Goal: Transaction & Acquisition: Purchase product/service

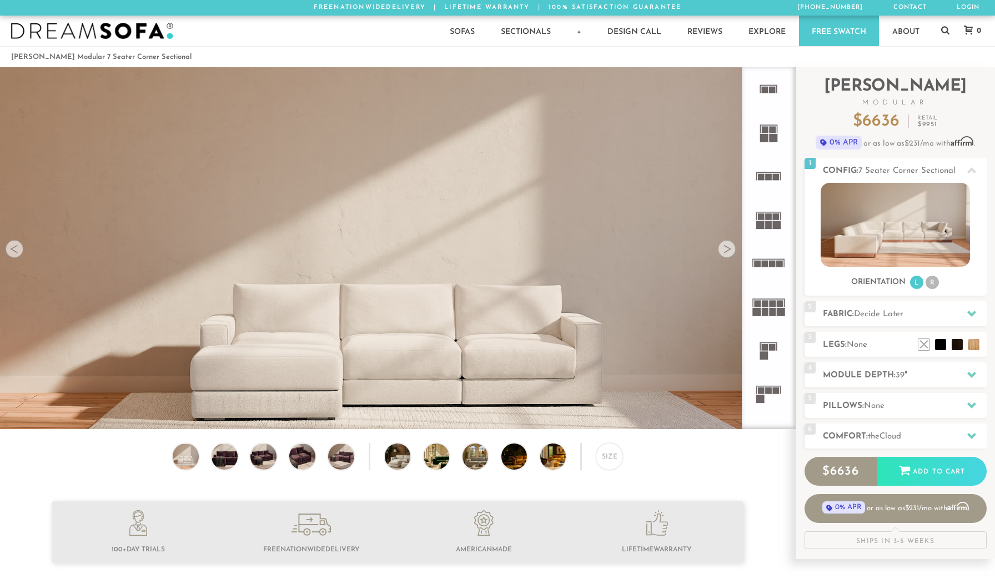
click at [770, 396] on icon at bounding box center [768, 393] width 43 height 43
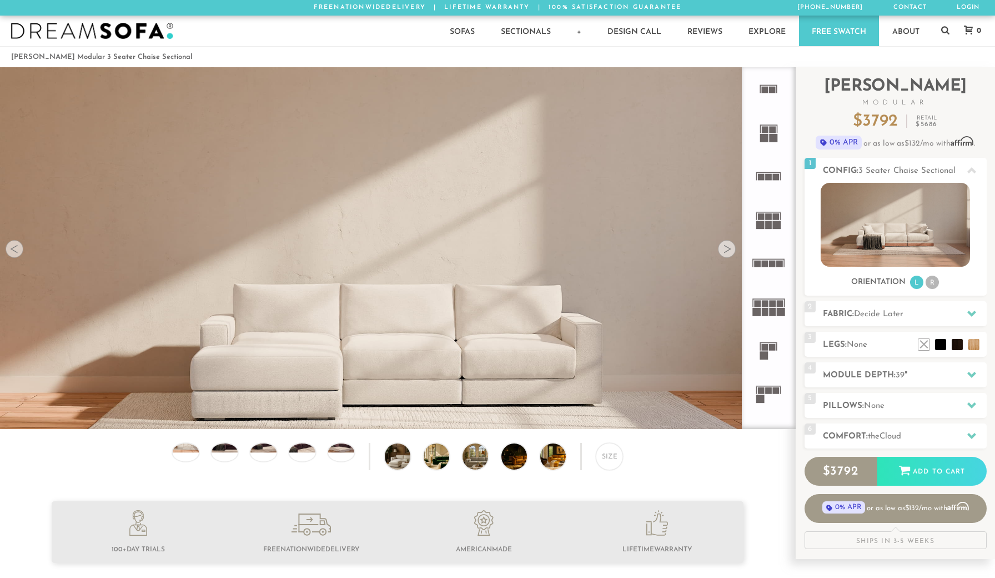
click at [766, 389] on rect at bounding box center [769, 390] width 7 height 7
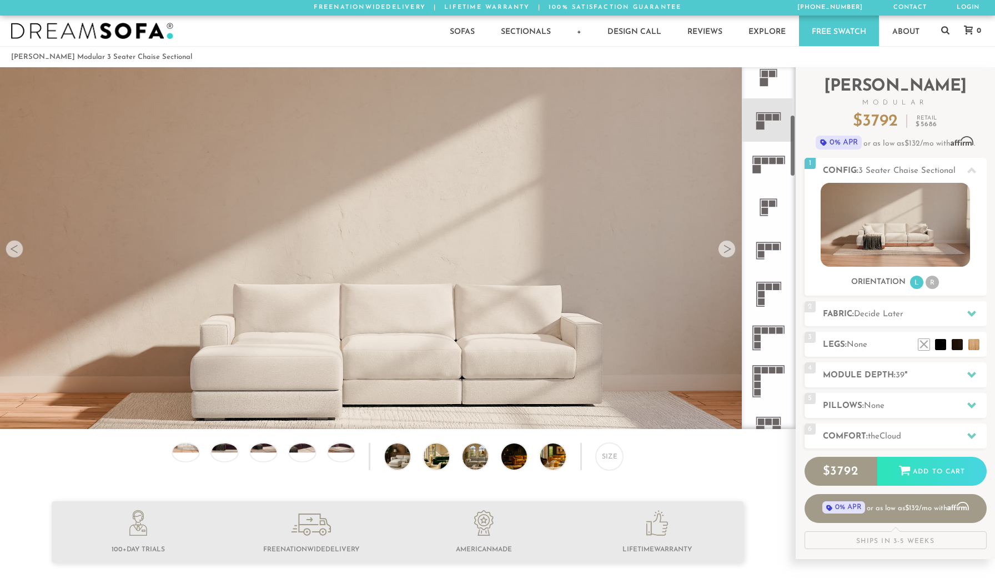
scroll to position [274, 0]
click at [757, 330] on rect at bounding box center [758, 329] width 7 height 7
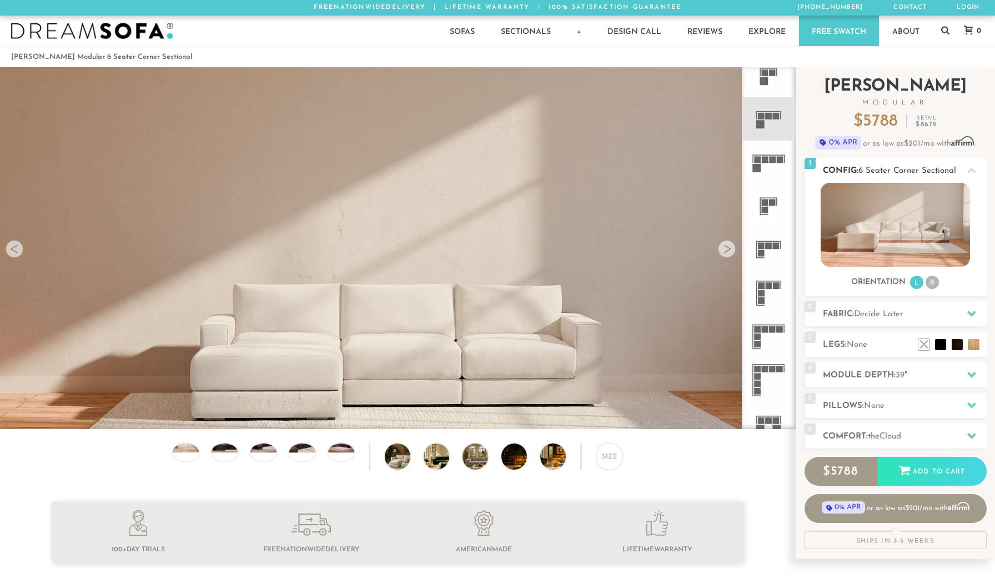
click at [889, 219] on img at bounding box center [895, 225] width 149 height 84
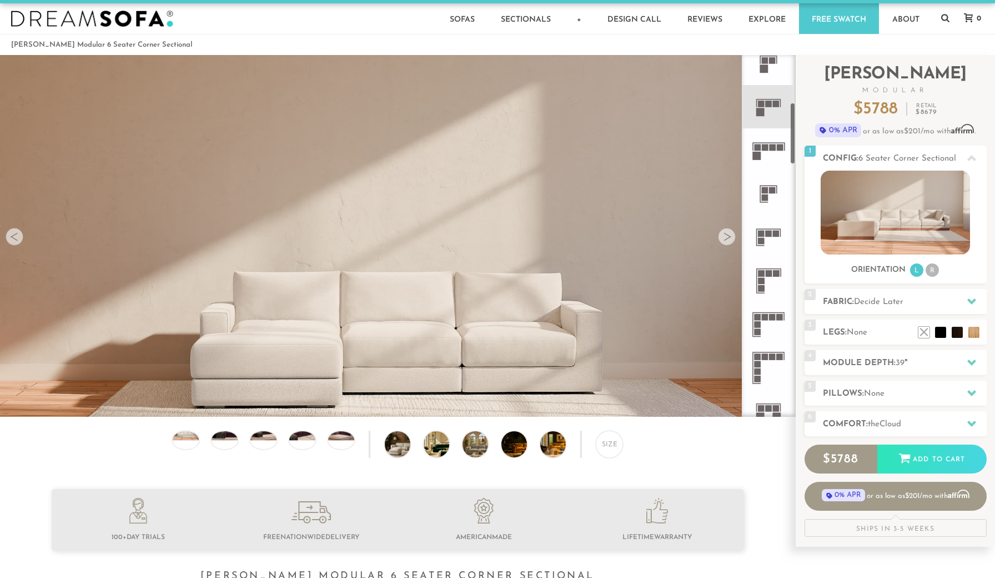
scroll to position [14, 0]
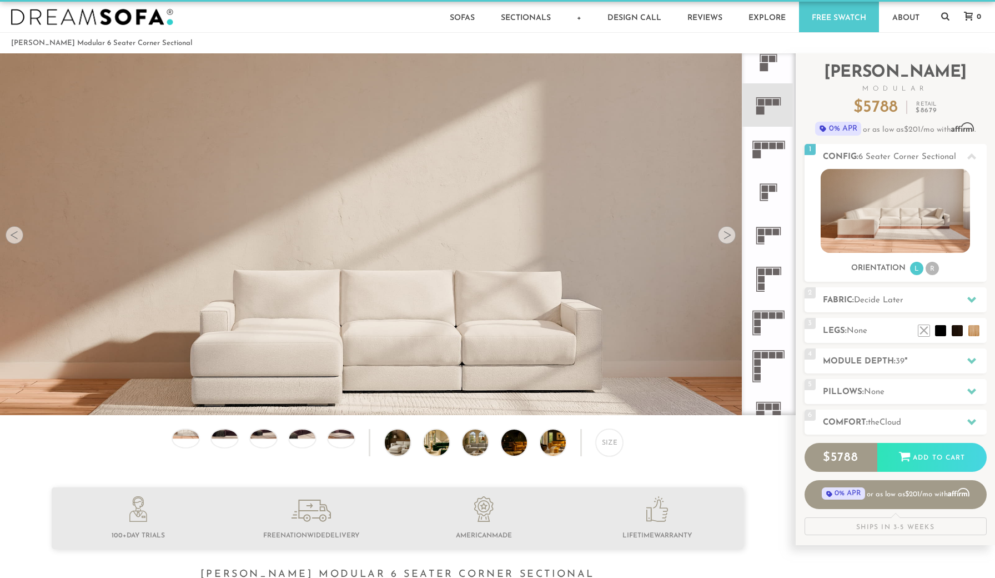
click at [728, 236] on div at bounding box center [727, 235] width 18 height 18
click at [727, 236] on div at bounding box center [727, 235] width 18 height 18
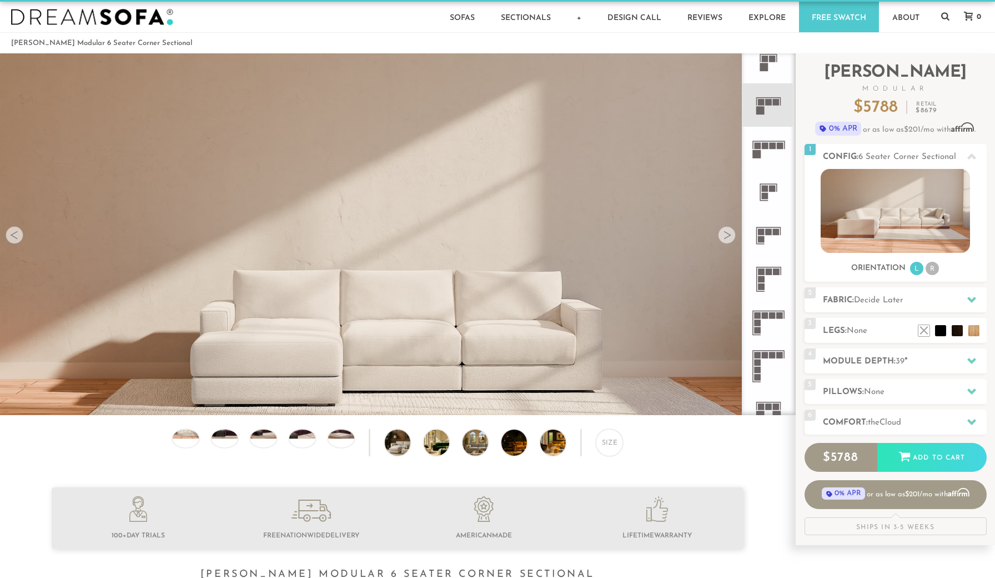
click at [727, 236] on div at bounding box center [727, 235] width 18 height 18
click at [719, 240] on video at bounding box center [397, 252] width 795 height 398
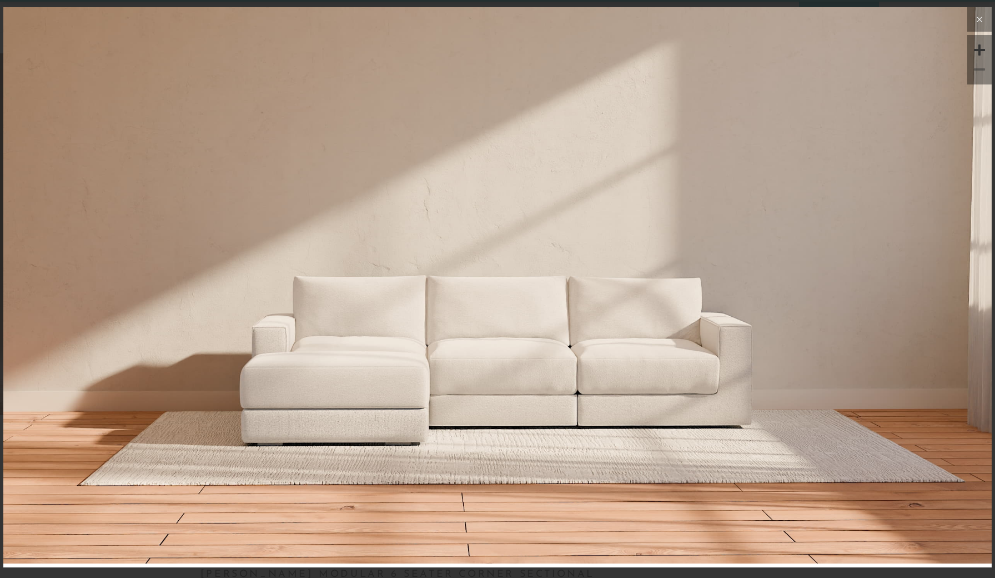
click at [973, 18] on icon at bounding box center [979, 19] width 13 height 13
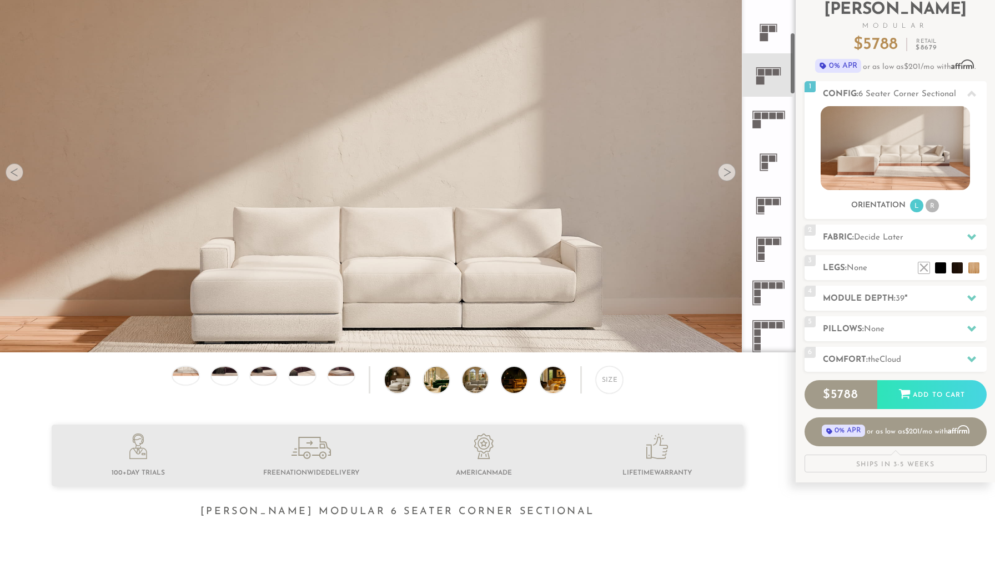
scroll to position [243, 0]
click at [774, 284] on rect at bounding box center [772, 284] width 7 height 7
click at [766, 284] on rect at bounding box center [765, 284] width 7 height 7
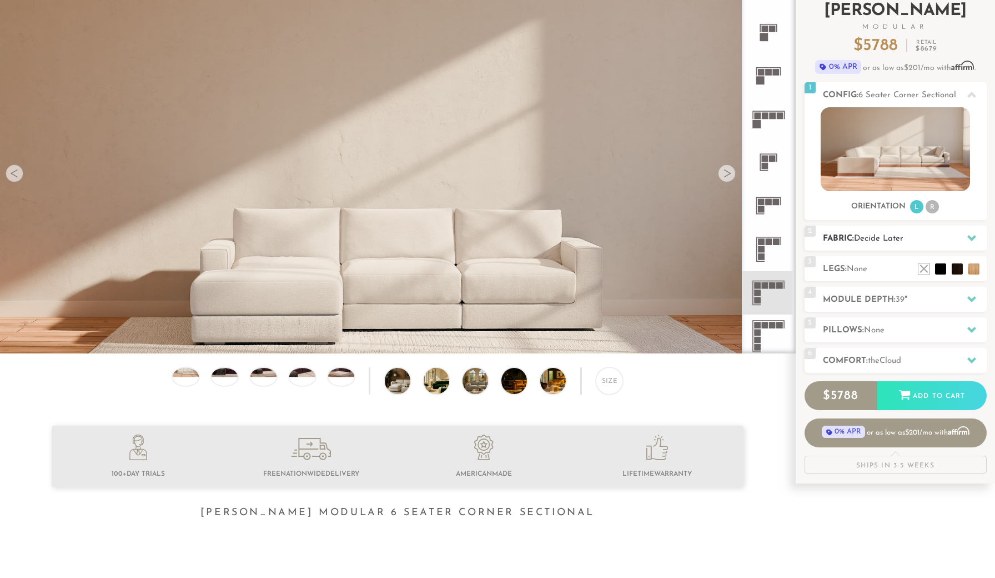
scroll to position [74, 0]
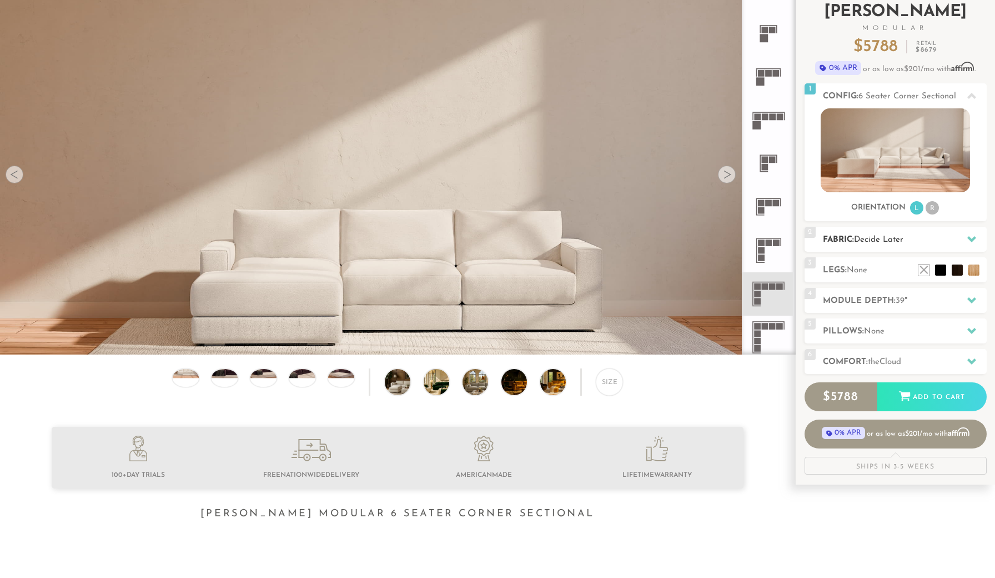
click at [883, 245] on h2 "Fabric: Decide Later" at bounding box center [905, 239] width 164 height 13
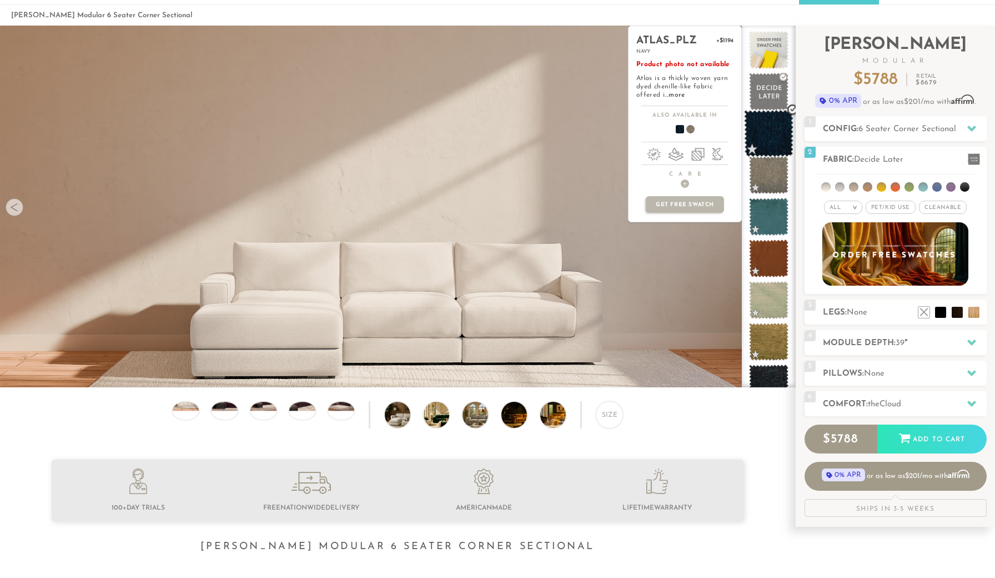
scroll to position [39, 0]
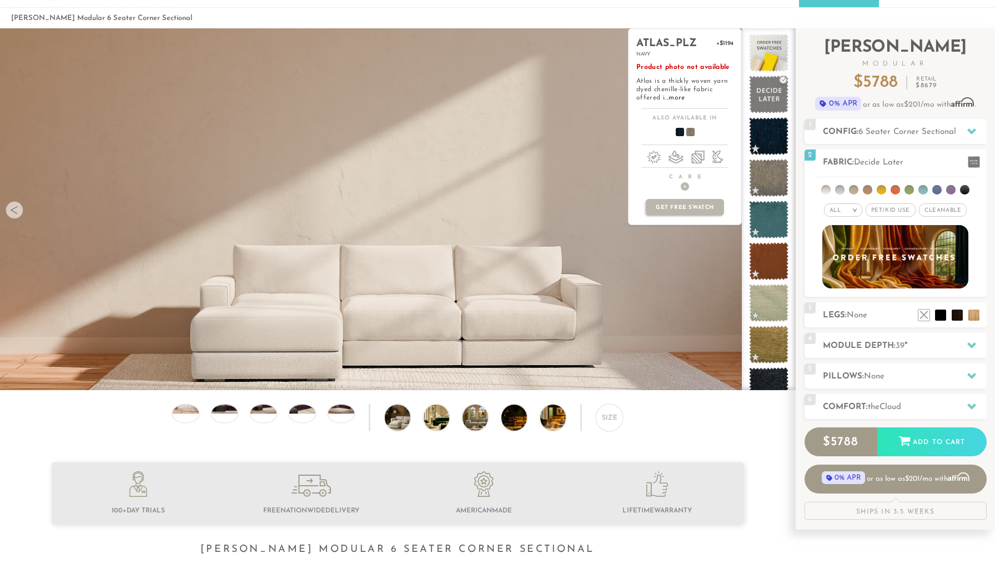
click at [692, 133] on span at bounding box center [686, 133] width 43 height 41
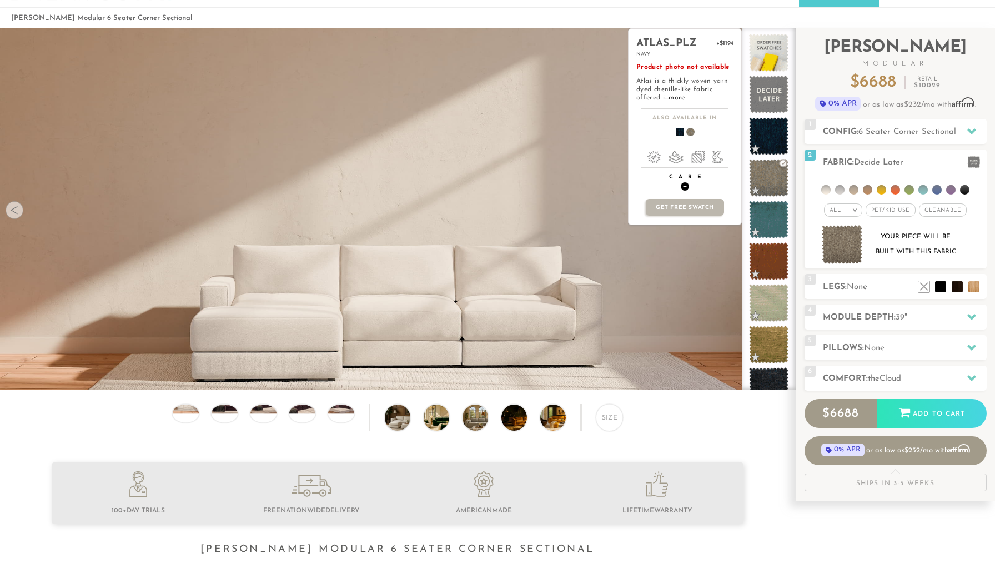
click at [691, 176] on h4 "Care +" at bounding box center [685, 181] width 113 height 17
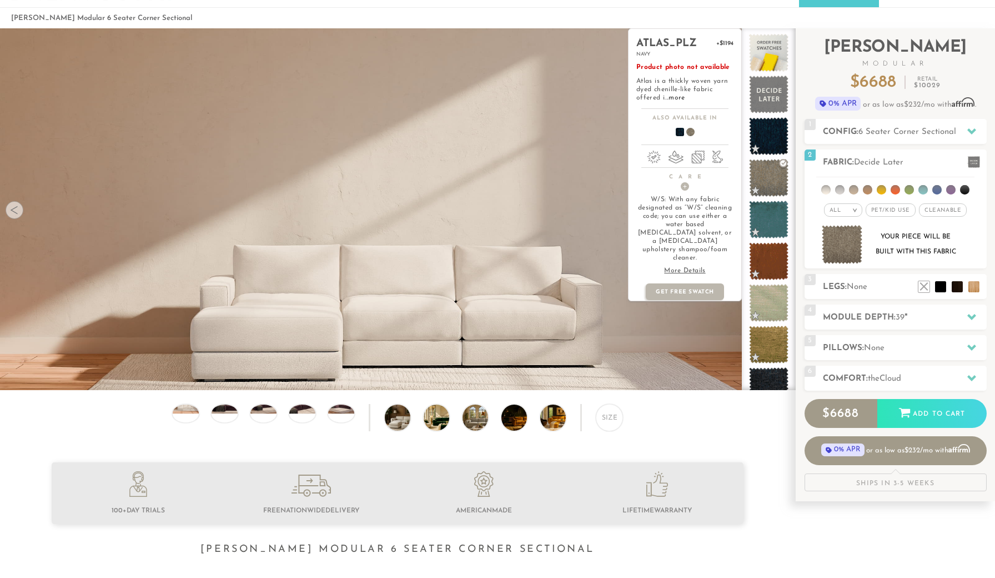
click at [676, 267] on p "More Details" at bounding box center [684, 271] width 97 height 8
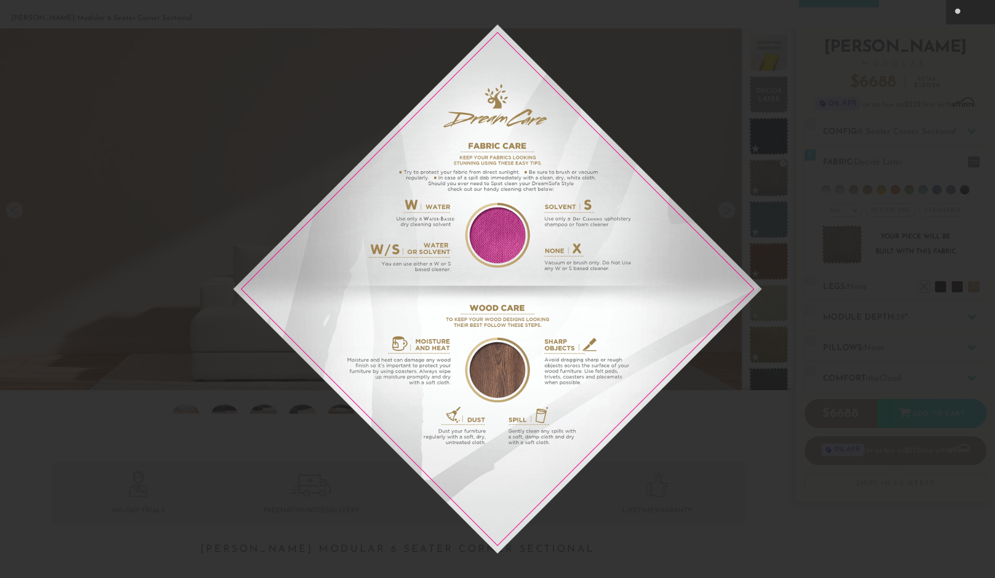
click at [818, 191] on div at bounding box center [497, 289] width 995 height 578
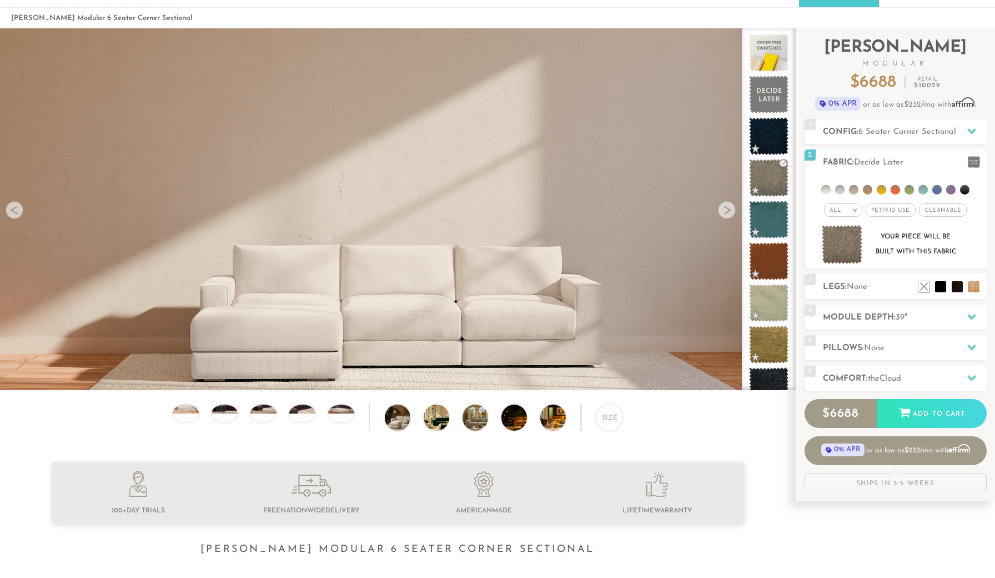
scroll to position [22, 0]
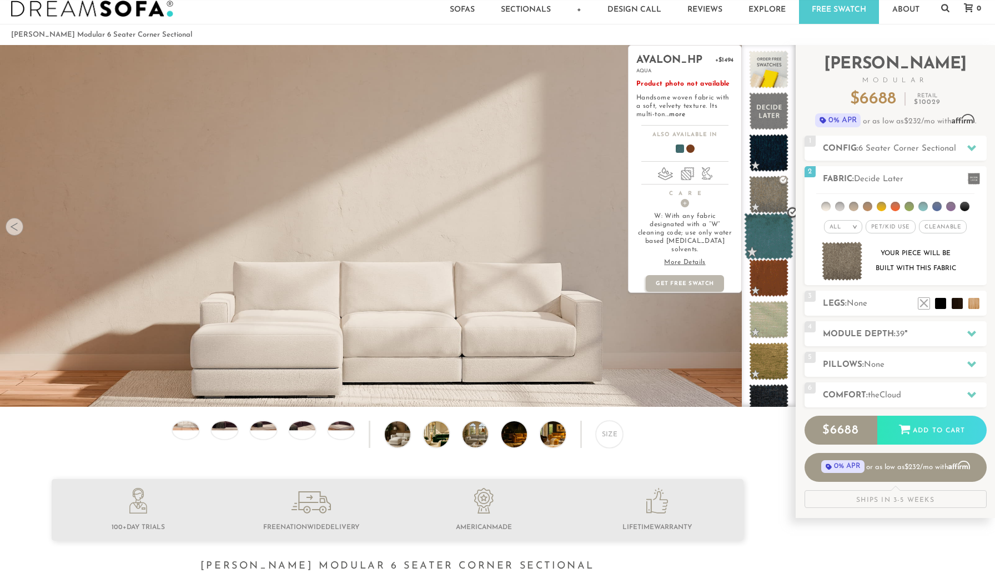
click at [763, 242] on span at bounding box center [768, 236] width 49 height 47
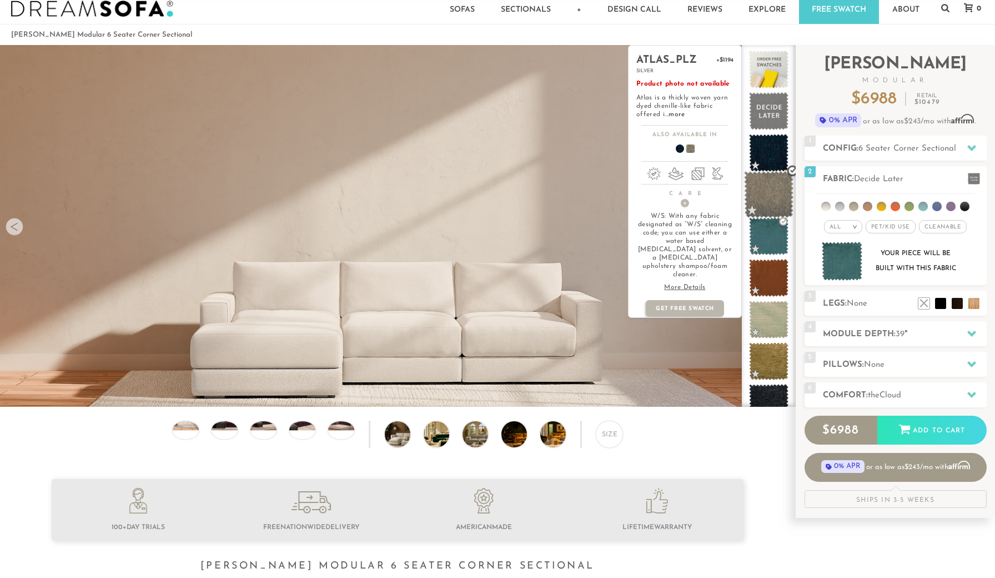
click at [770, 201] on span at bounding box center [768, 194] width 49 height 47
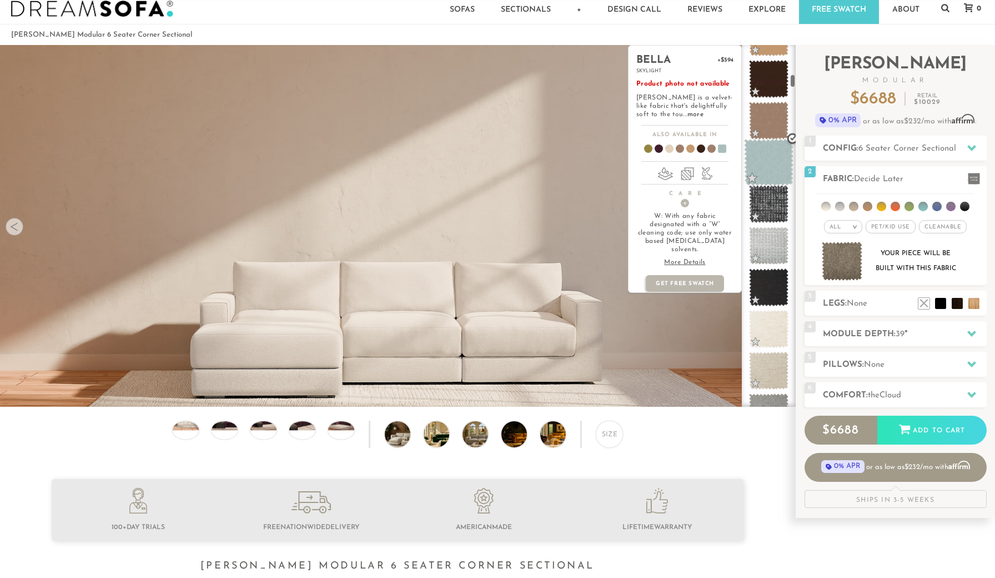
scroll to position [742, 0]
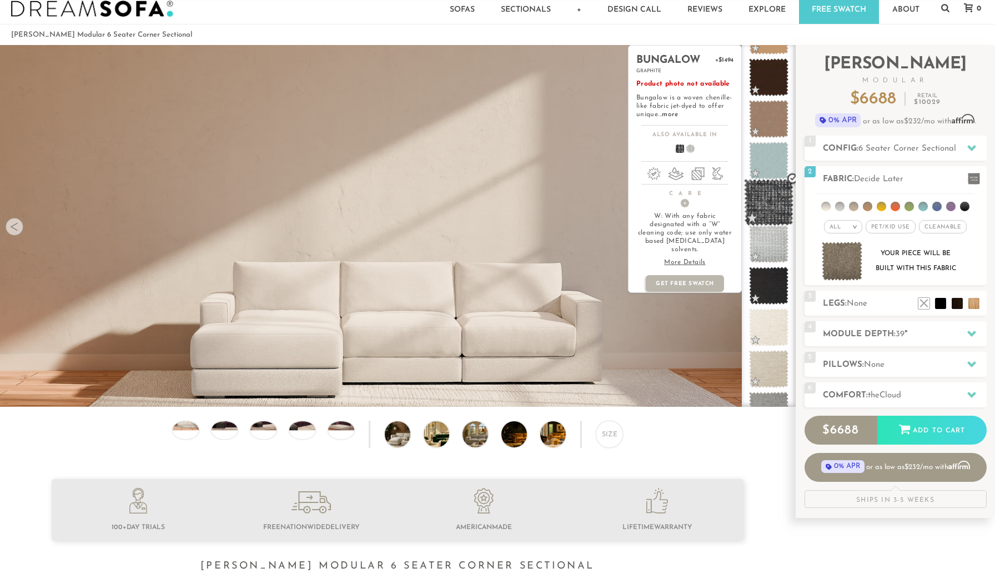
click at [780, 205] on span at bounding box center [768, 202] width 49 height 47
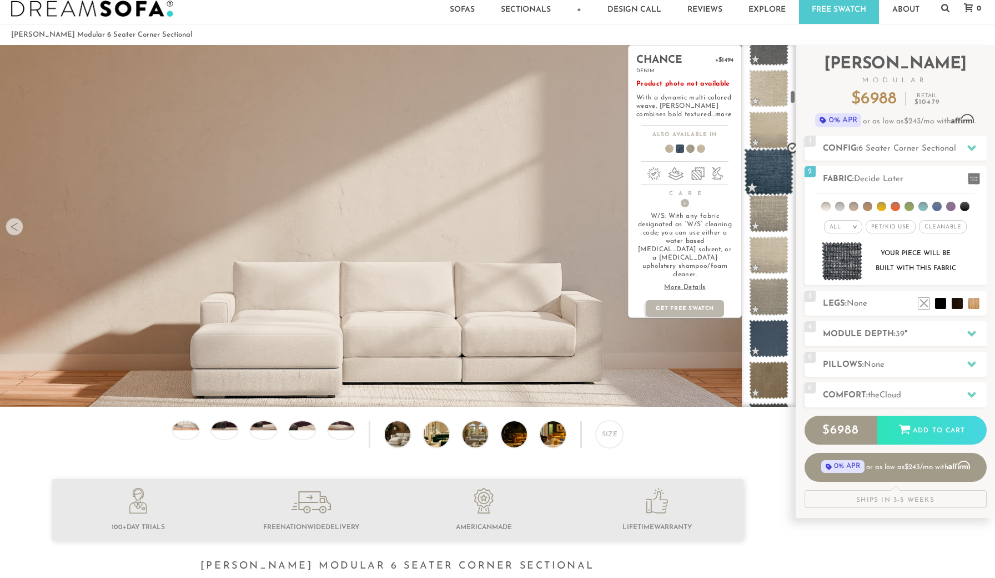
scroll to position [1150, 0]
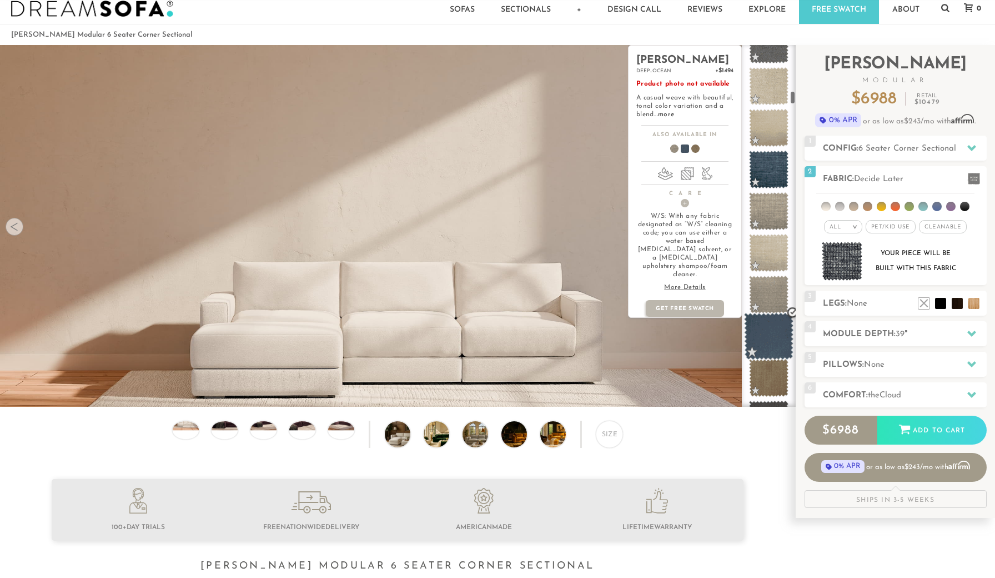
click at [773, 333] on span at bounding box center [768, 336] width 49 height 47
click at [715, 113] on link "more" at bounding box center [723, 114] width 16 height 7
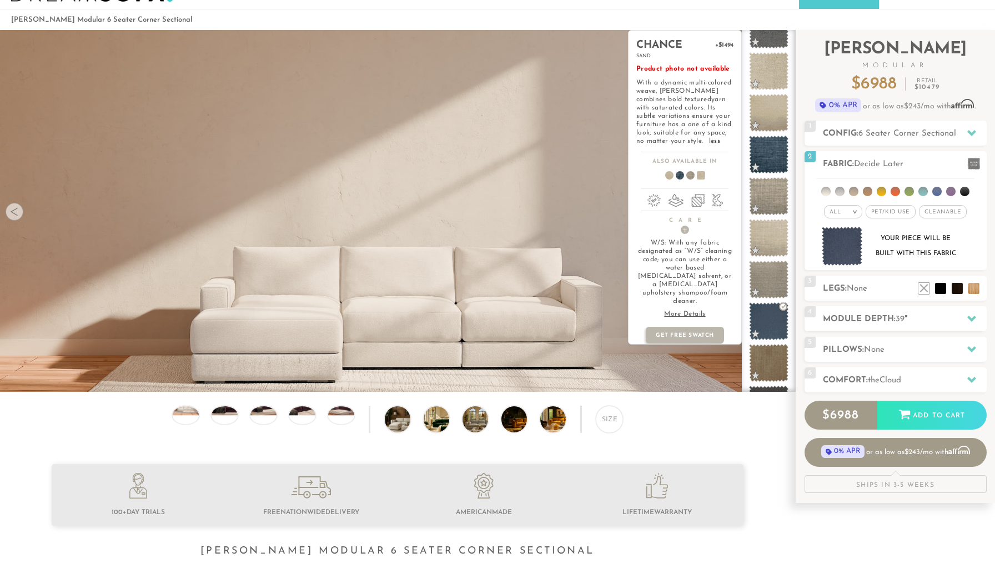
scroll to position [40, 0]
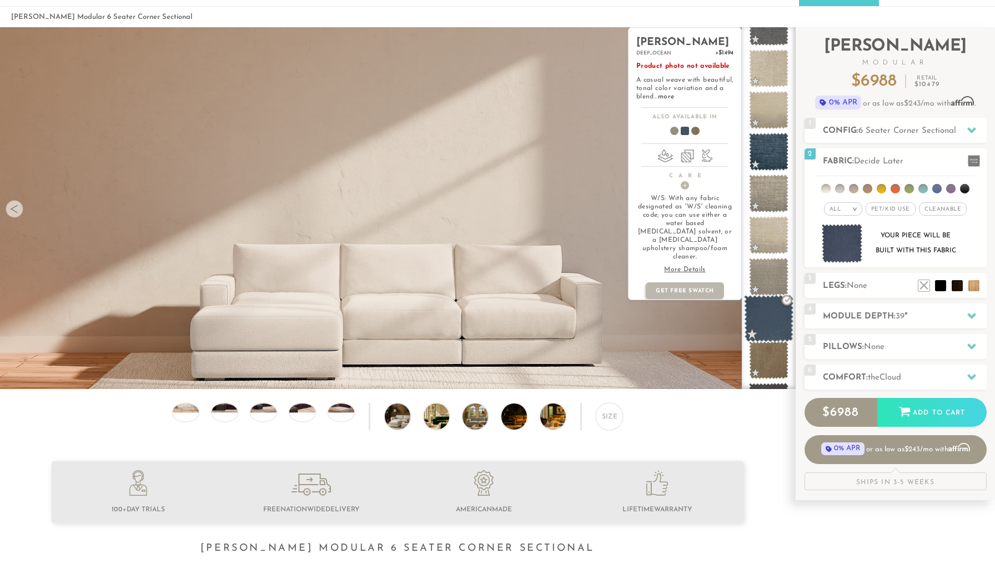
click at [765, 324] on span at bounding box center [768, 318] width 49 height 47
click at [774, 282] on span at bounding box center [768, 276] width 49 height 47
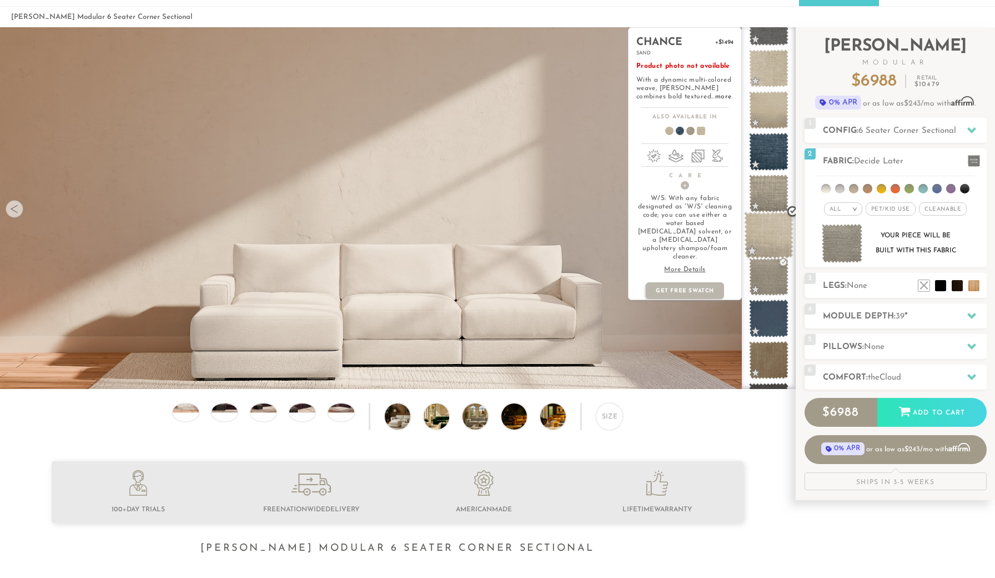
click at [774, 239] on span at bounding box center [768, 235] width 49 height 47
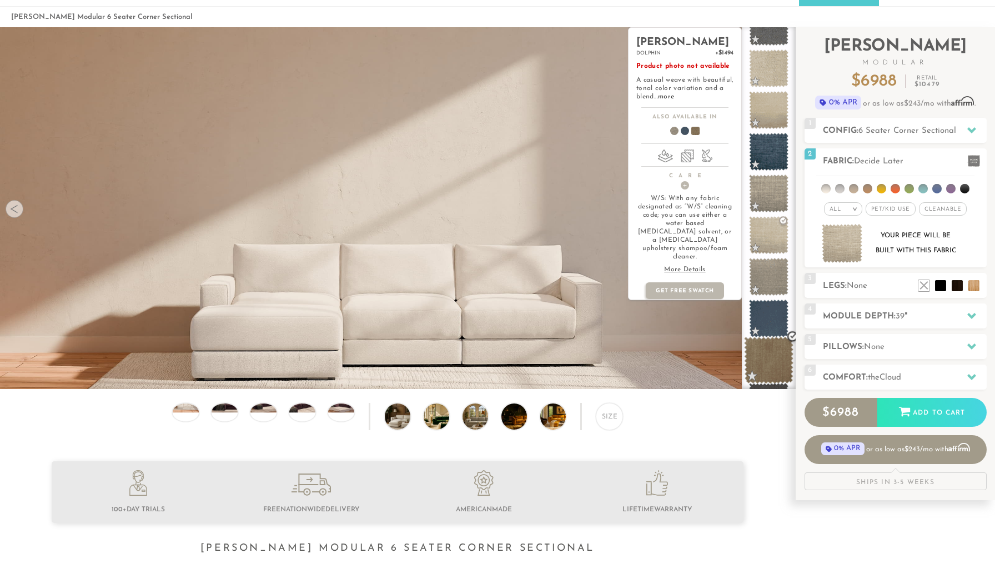
click at [759, 353] on span at bounding box center [768, 360] width 49 height 47
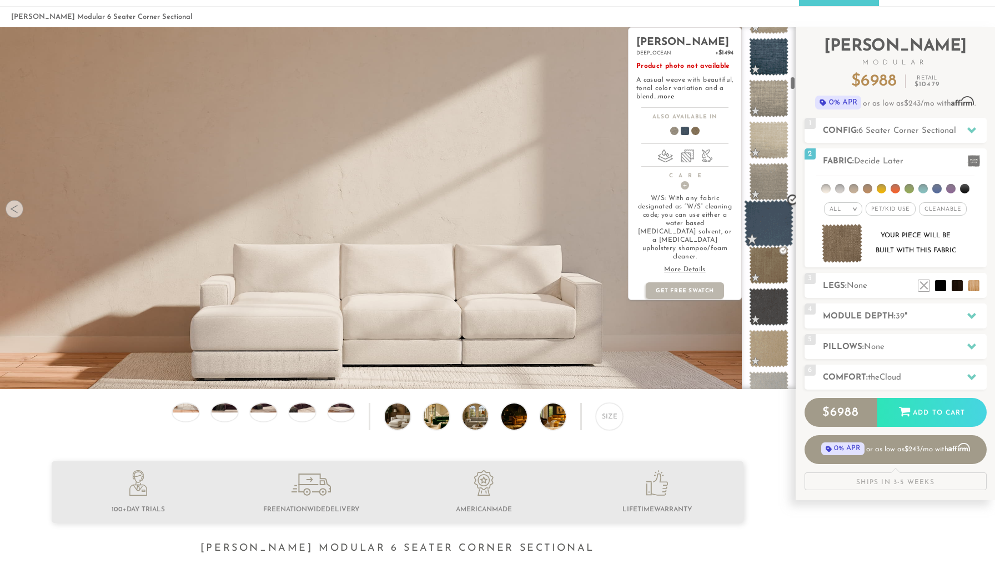
scroll to position [1246, 0]
click at [761, 314] on span at bounding box center [768, 305] width 39 height 38
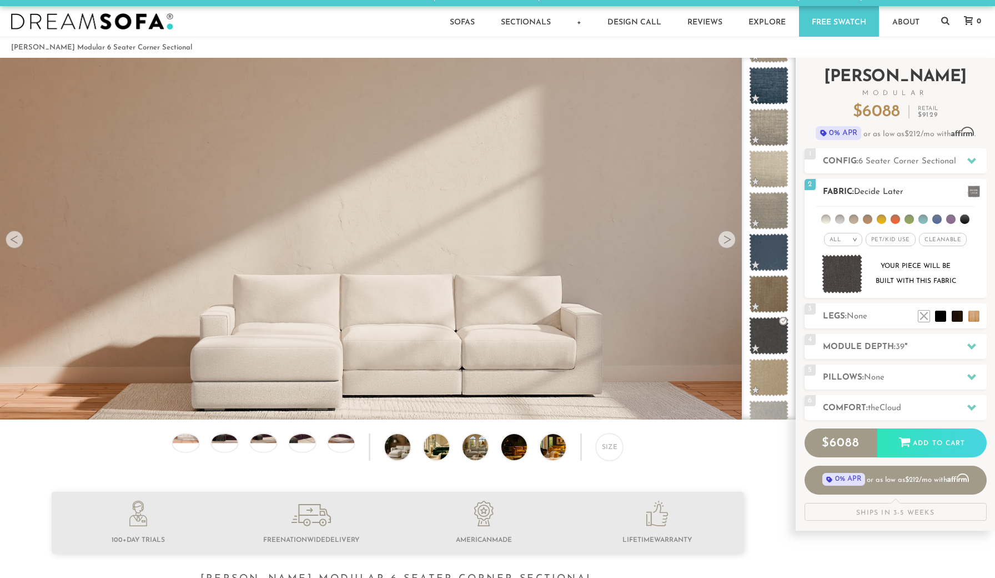
scroll to position [11, 0]
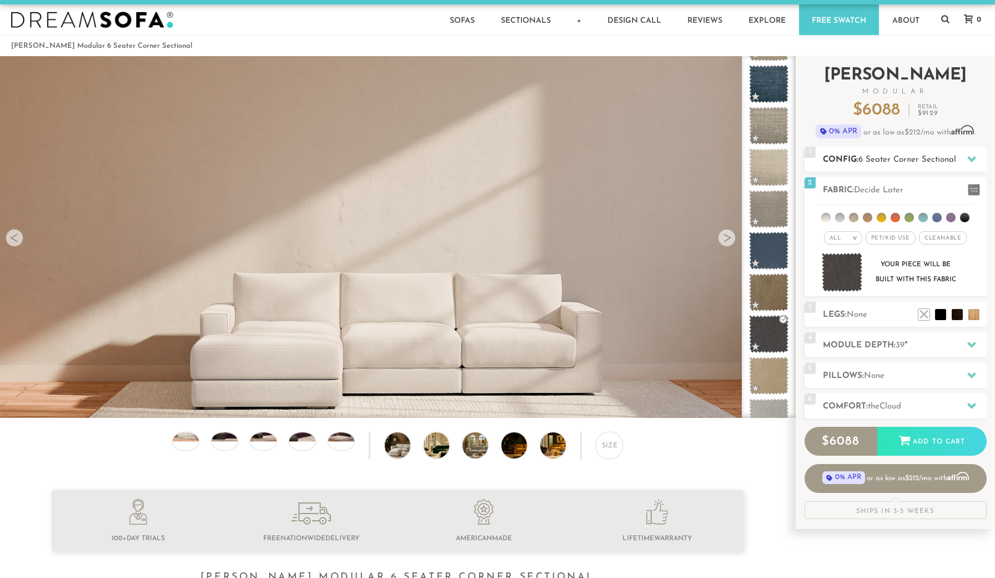
click at [935, 159] on span "6 Seater Corner Sectional" at bounding box center [908, 160] width 98 height 8
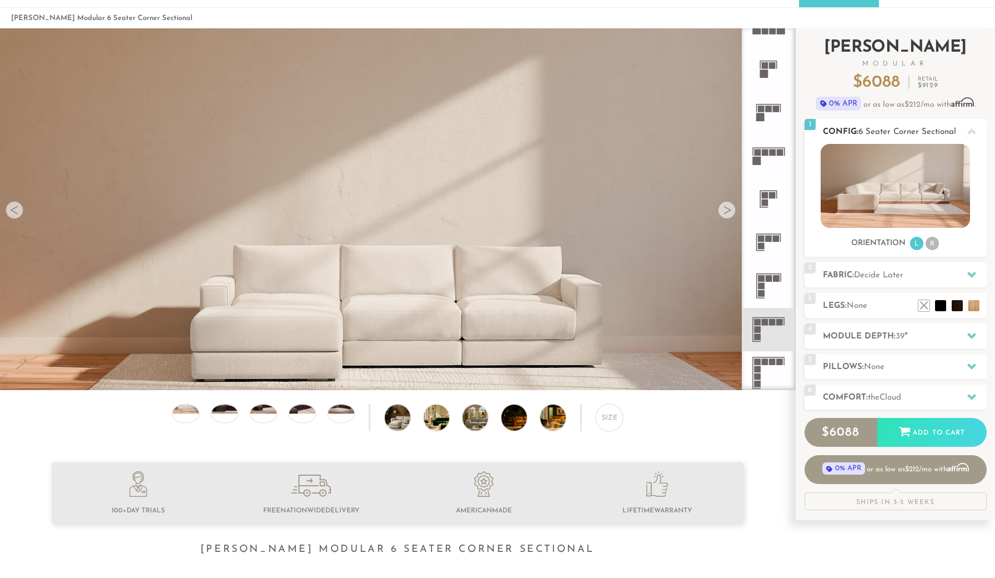
scroll to position [40, 0]
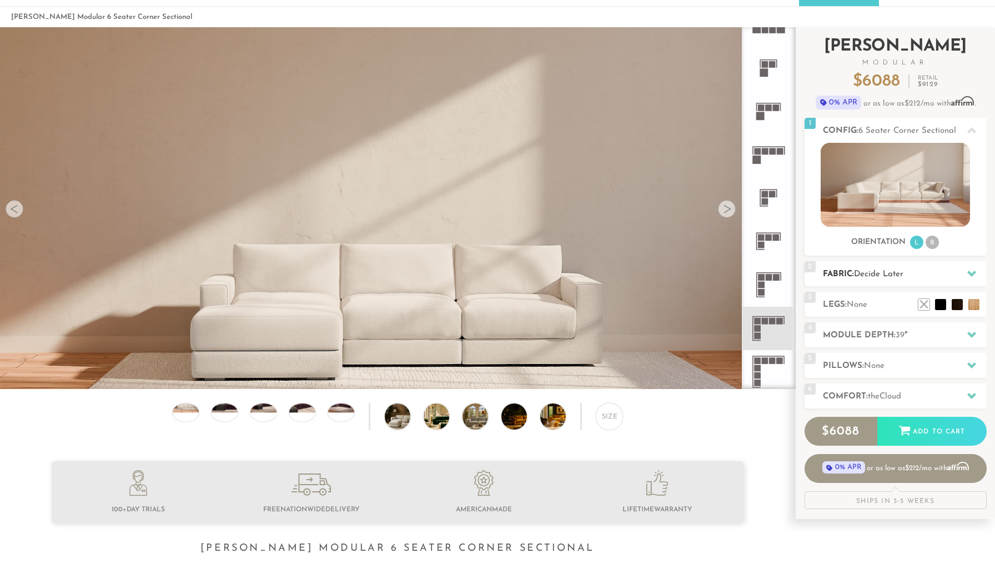
click at [914, 277] on h2 "Fabric: Decide Later" at bounding box center [905, 274] width 164 height 13
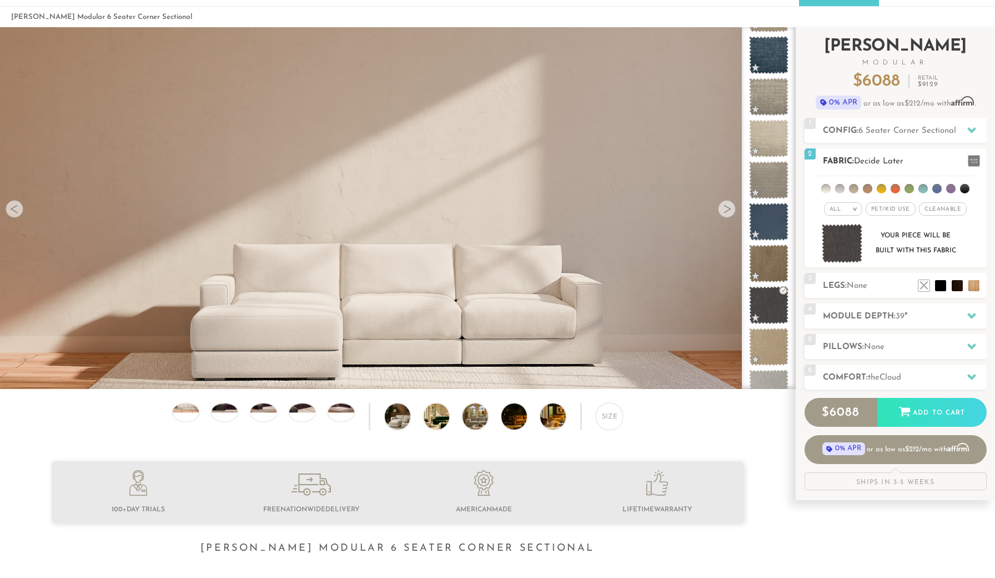
click at [872, 159] on span "Decide Later" at bounding box center [878, 161] width 49 height 8
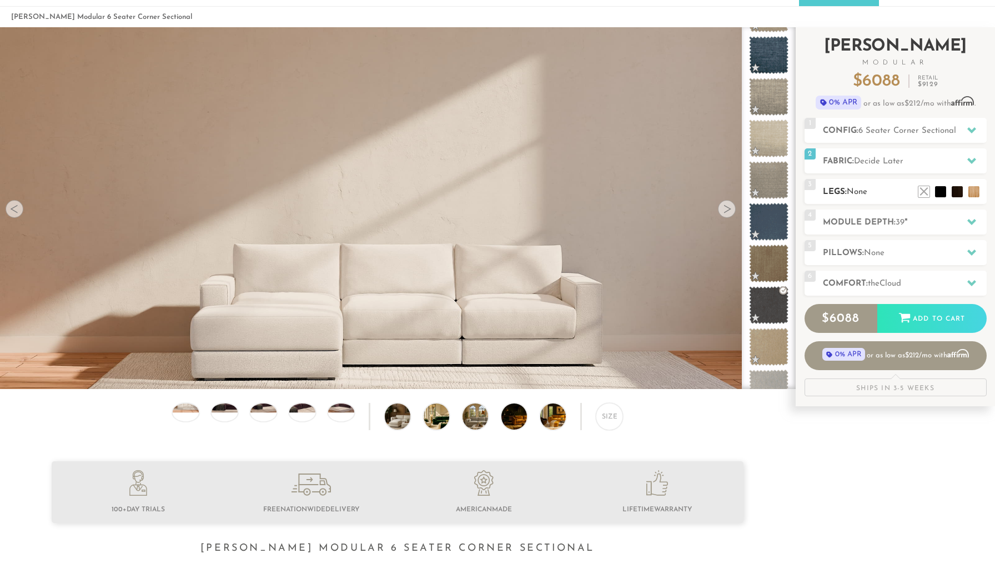
click at [886, 197] on h2 "Legs: None" at bounding box center [905, 192] width 164 height 13
click at [941, 189] on li at bounding box center [924, 175] width 44 height 44
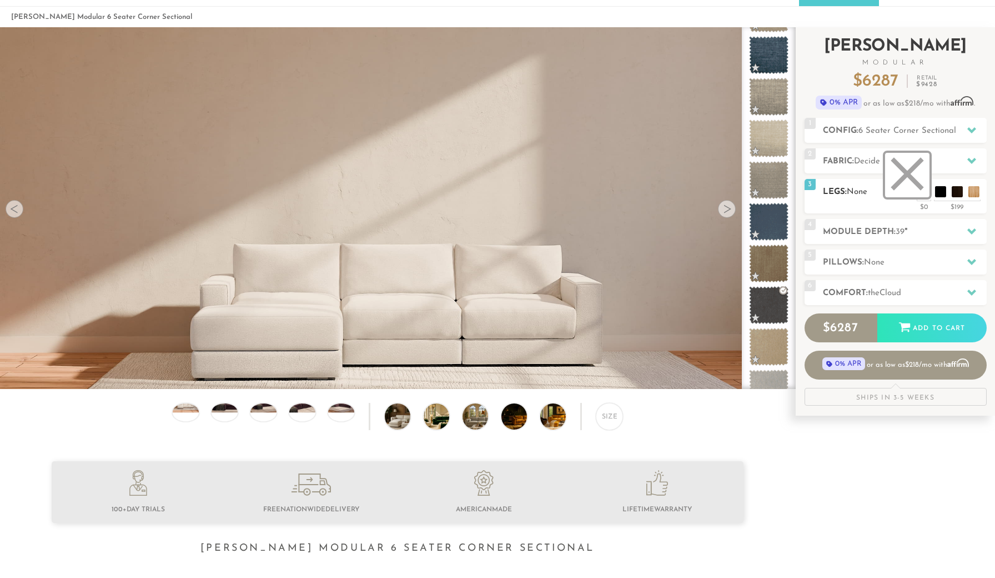
click at [925, 188] on li at bounding box center [907, 175] width 44 height 44
click at [926, 231] on h2 "Module Depth: 39 "" at bounding box center [905, 231] width 164 height 13
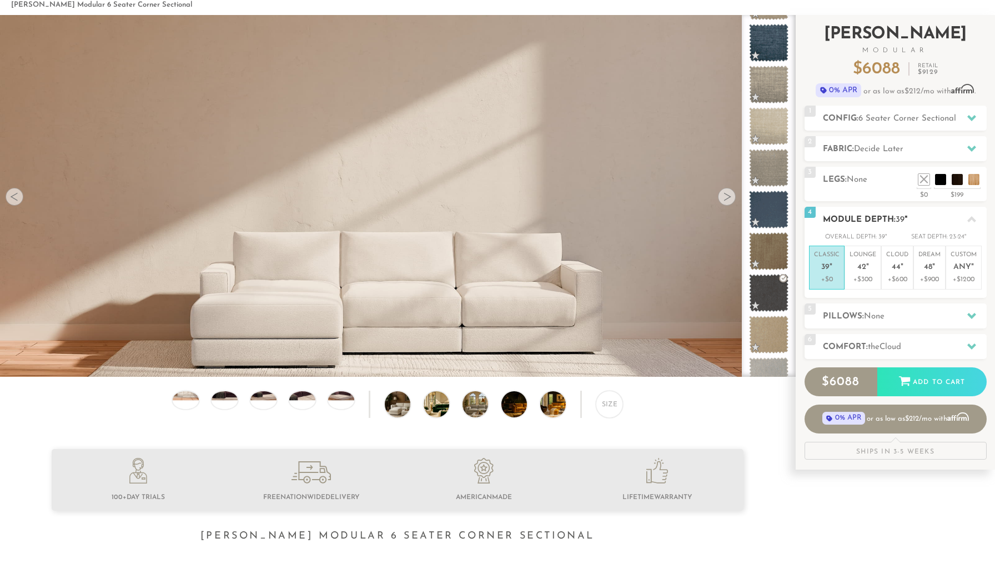
scroll to position [53, 0]
click at [901, 217] on span "39" at bounding box center [900, 219] width 9 height 8
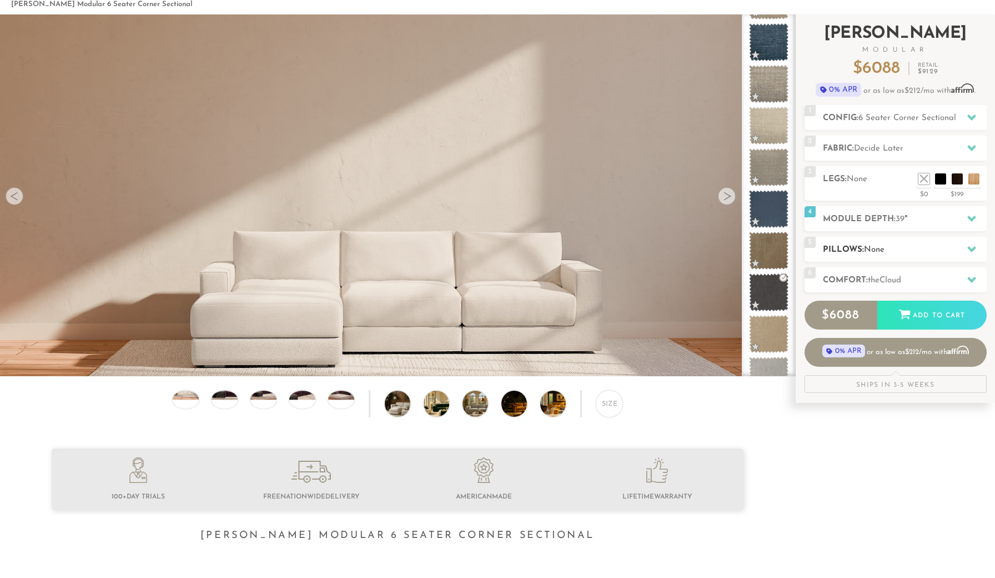
click at [864, 249] on h2 "Pillows: None" at bounding box center [905, 249] width 164 height 13
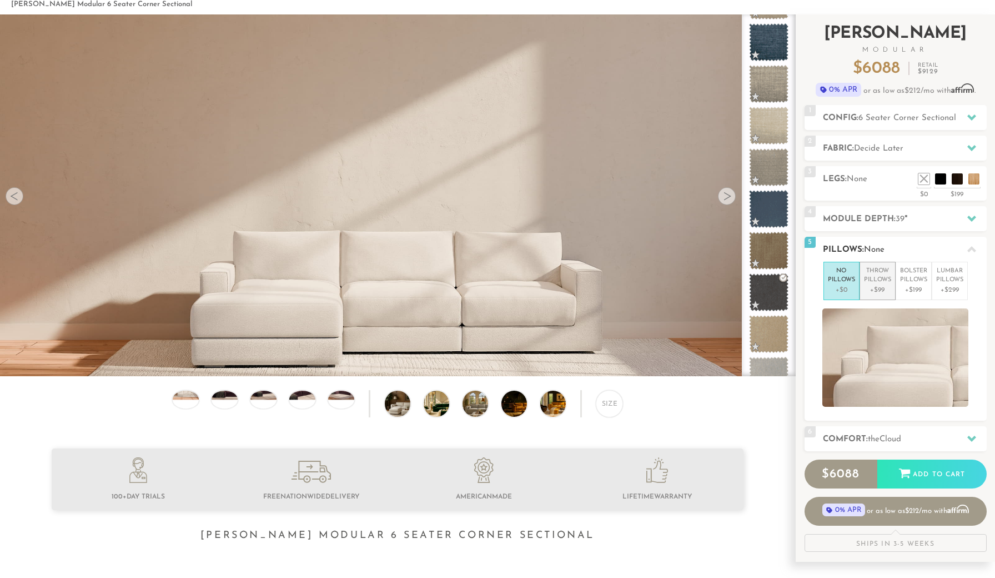
click at [874, 274] on p "Throw Pillows" at bounding box center [877, 276] width 27 height 18
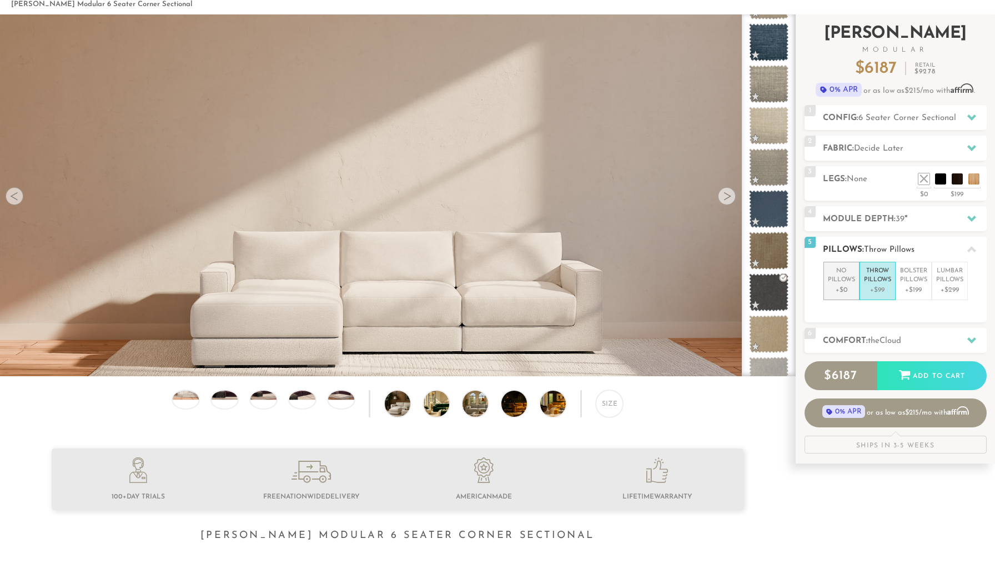
click at [851, 269] on p "No Pillows" at bounding box center [841, 276] width 27 height 18
click at [850, 244] on h2 "Pillows: None" at bounding box center [905, 249] width 164 height 13
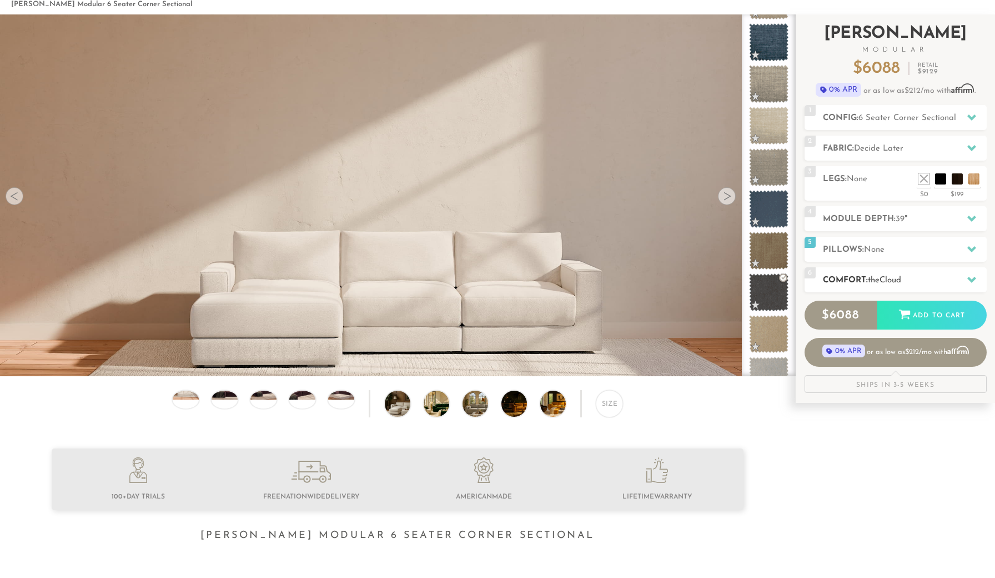
click at [855, 279] on h2 "Comfort: the Cloud" at bounding box center [905, 280] width 164 height 13
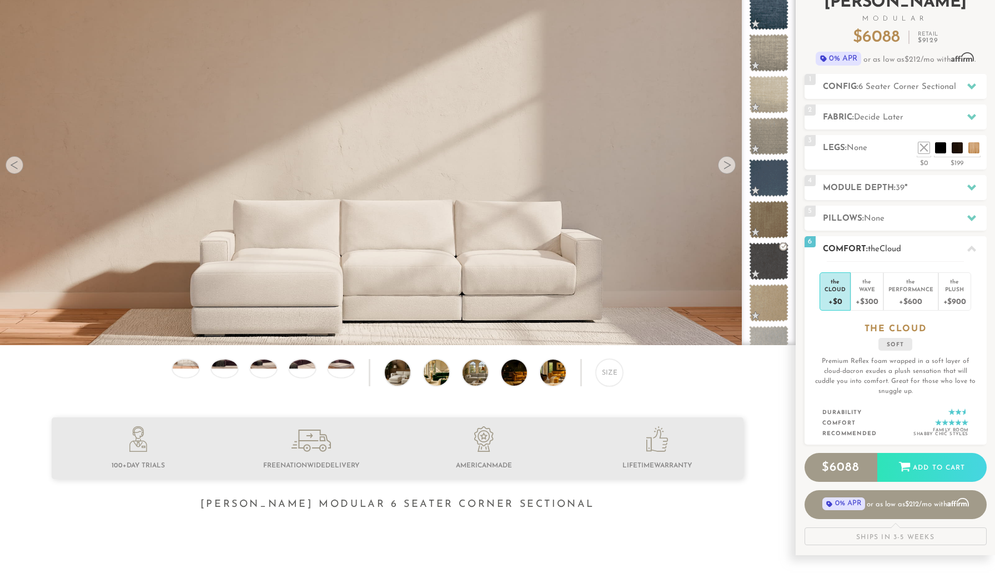
scroll to position [85, 0]
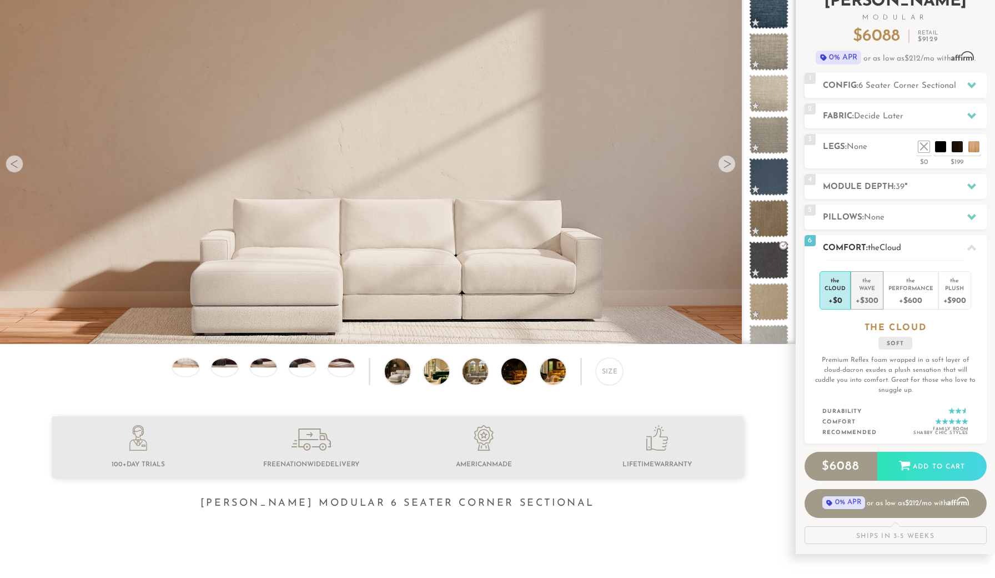
click at [870, 300] on div "+$300" at bounding box center [867, 300] width 22 height 16
click at [905, 284] on div "Performance" at bounding box center [911, 288] width 45 height 8
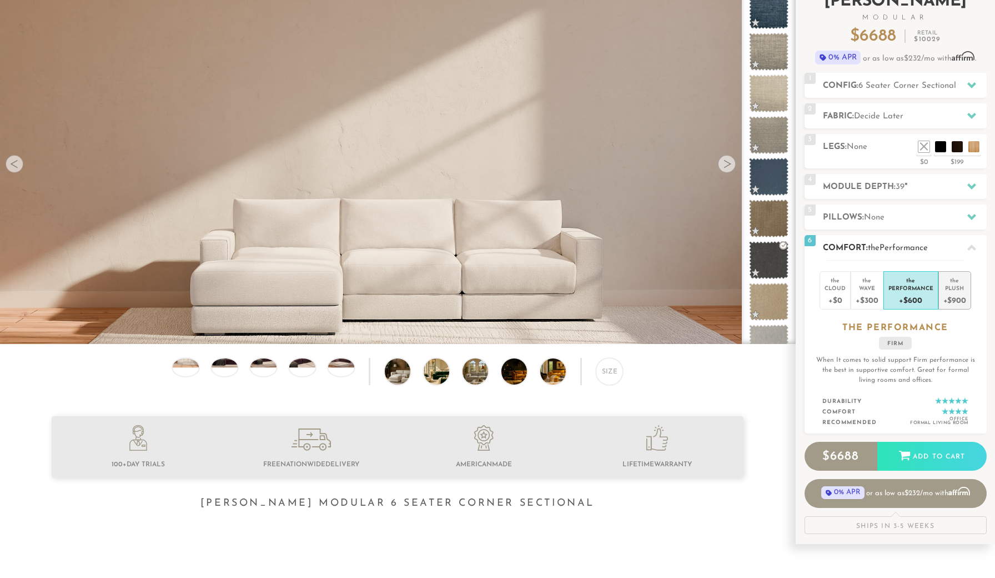
click at [949, 283] on div "the" at bounding box center [955, 278] width 23 height 11
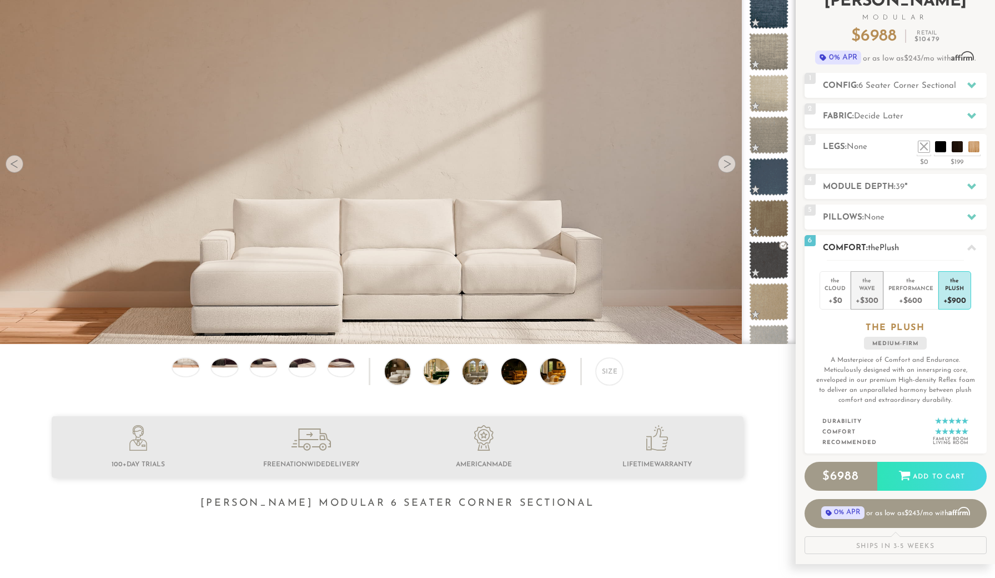
click at [864, 284] on div "Wave" at bounding box center [867, 288] width 22 height 8
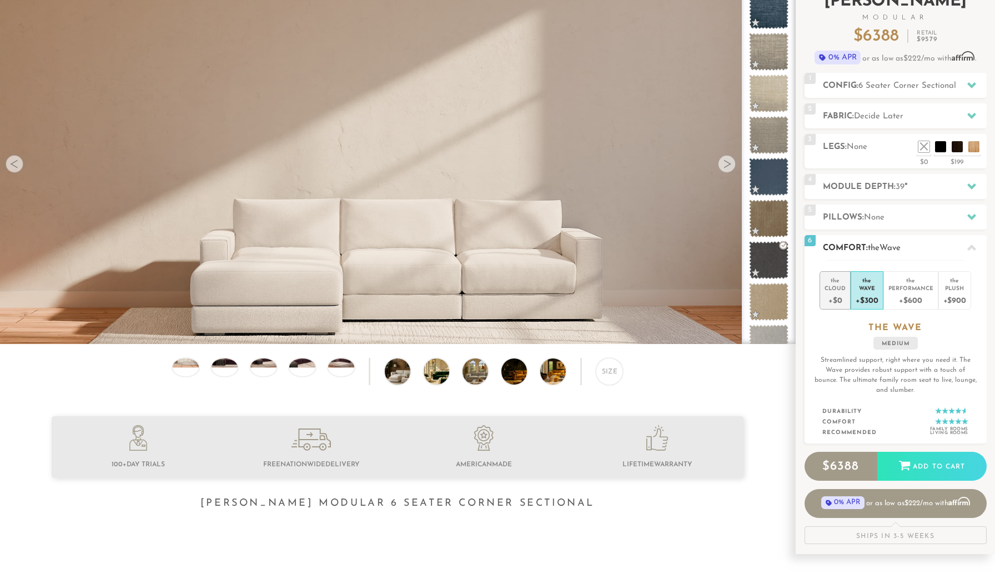
click at [834, 282] on div "the" at bounding box center [835, 278] width 21 height 11
click at [872, 277] on div "the" at bounding box center [867, 278] width 22 height 11
click at [905, 286] on div "Performance" at bounding box center [911, 288] width 45 height 8
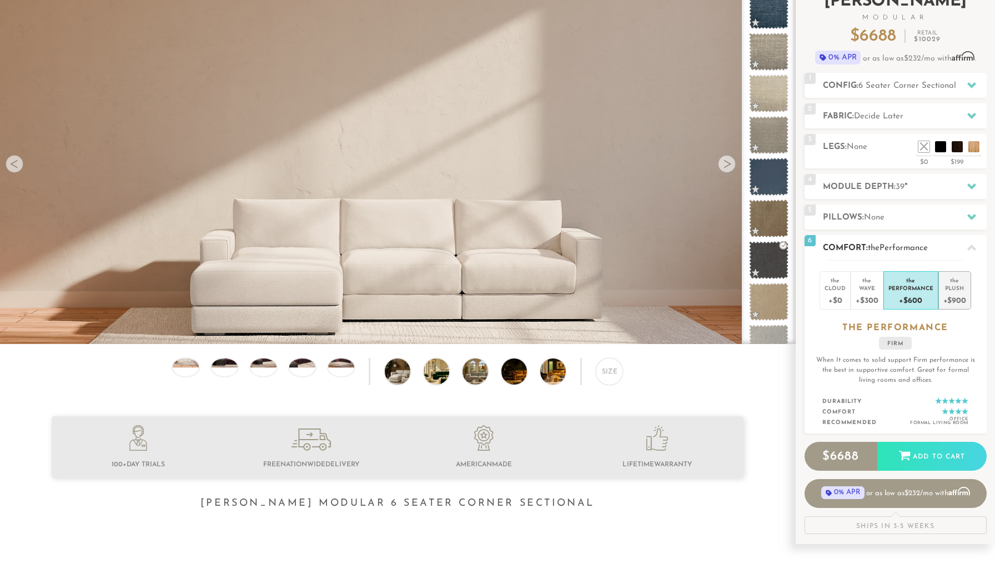
click at [959, 285] on div "Plush" at bounding box center [955, 288] width 23 height 8
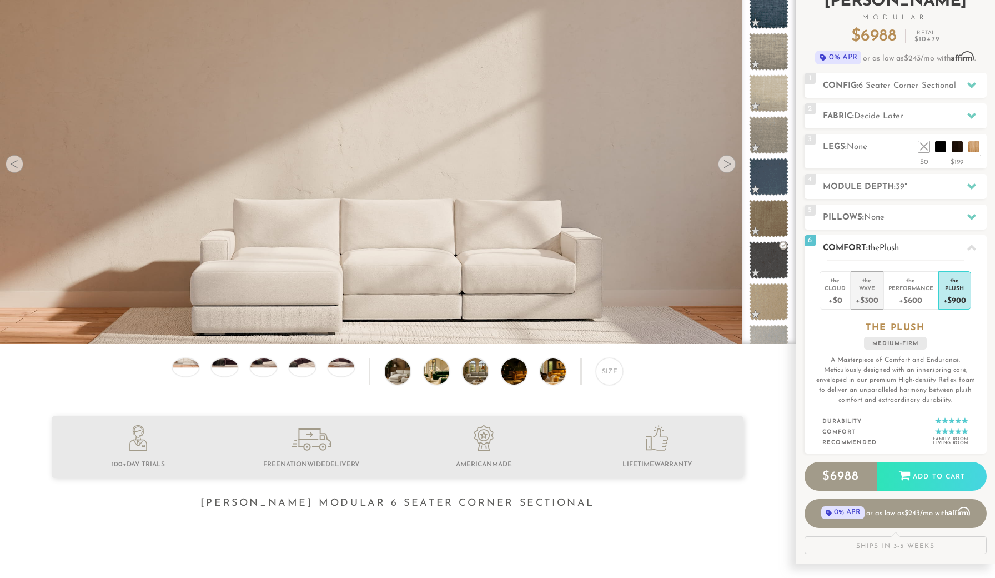
click at [873, 284] on div "Wave" at bounding box center [867, 288] width 22 height 8
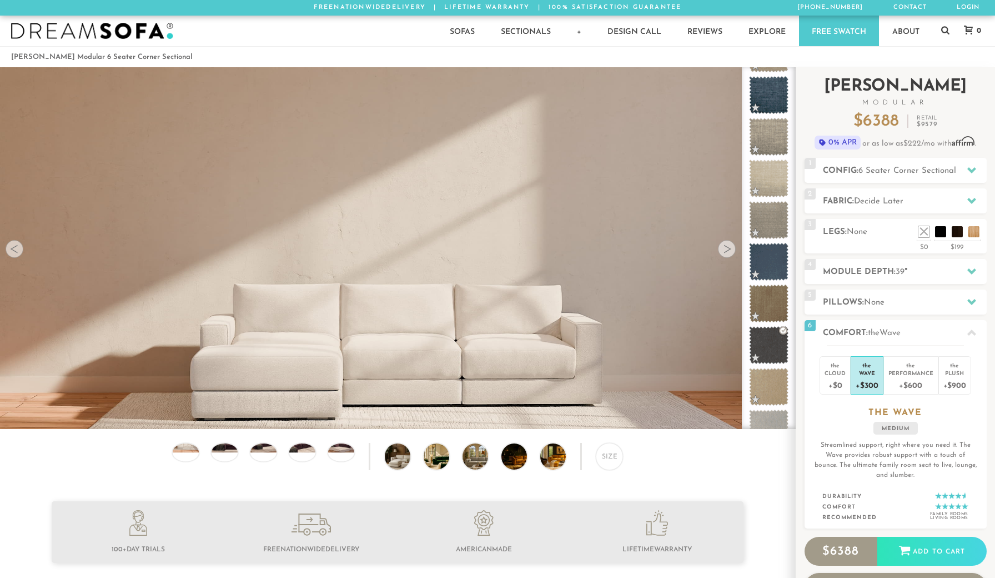
scroll to position [0, 0]
click at [844, 31] on link "Free Swatch" at bounding box center [839, 31] width 80 height 31
